Goal: Transaction & Acquisition: Obtain resource

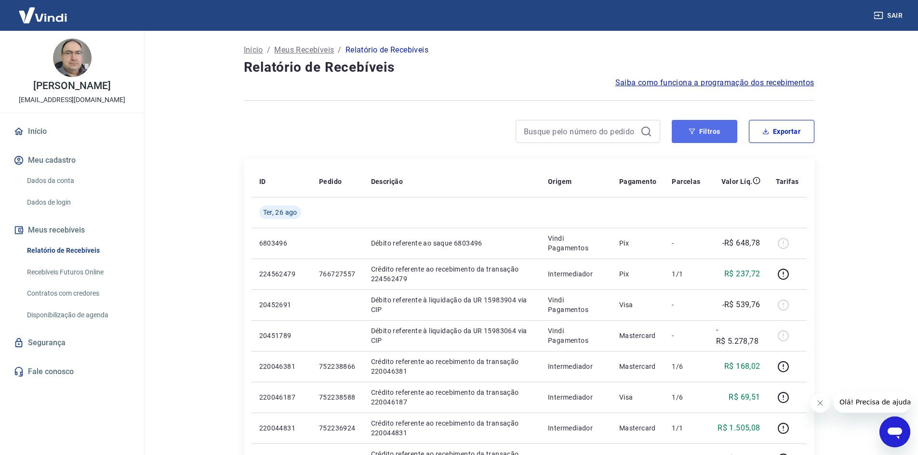
click at [716, 132] on button "Filtros" at bounding box center [705, 131] width 66 height 23
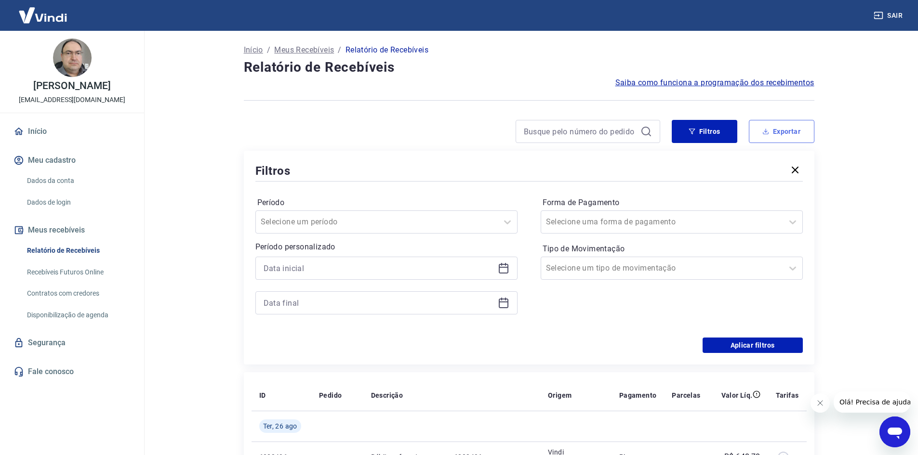
click at [808, 130] on button "Exportar" at bounding box center [782, 131] width 66 height 23
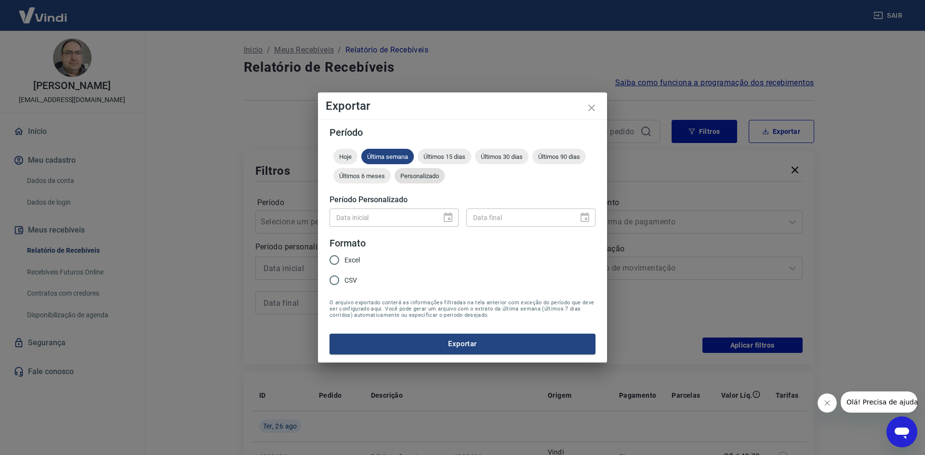
click at [404, 173] on span "Personalizado" at bounding box center [420, 176] width 50 height 7
click at [350, 261] on span "Excel" at bounding box center [352, 260] width 15 height 10
click at [345, 261] on input "Excel" at bounding box center [334, 260] width 20 height 20
radio input "true"
click at [444, 157] on span "Últimos 15 dias" at bounding box center [444, 156] width 53 height 7
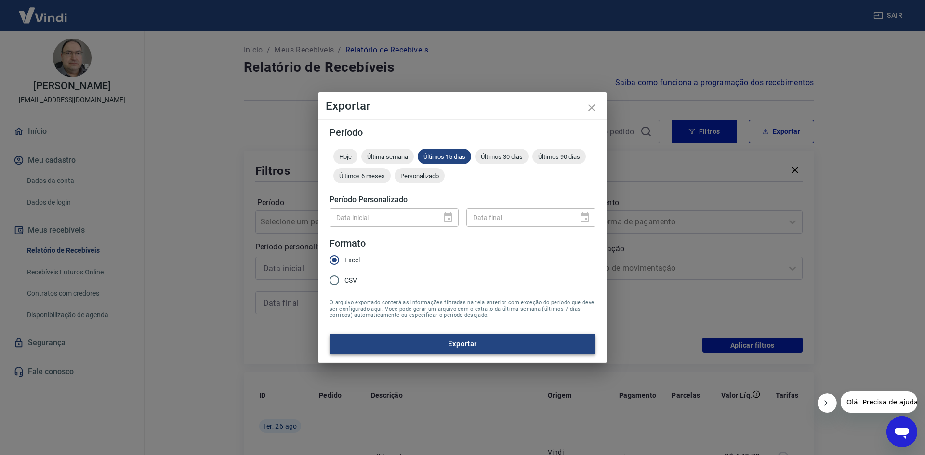
click at [467, 345] on button "Exportar" at bounding box center [463, 344] width 266 height 20
